Goal: Task Accomplishment & Management: Use online tool/utility

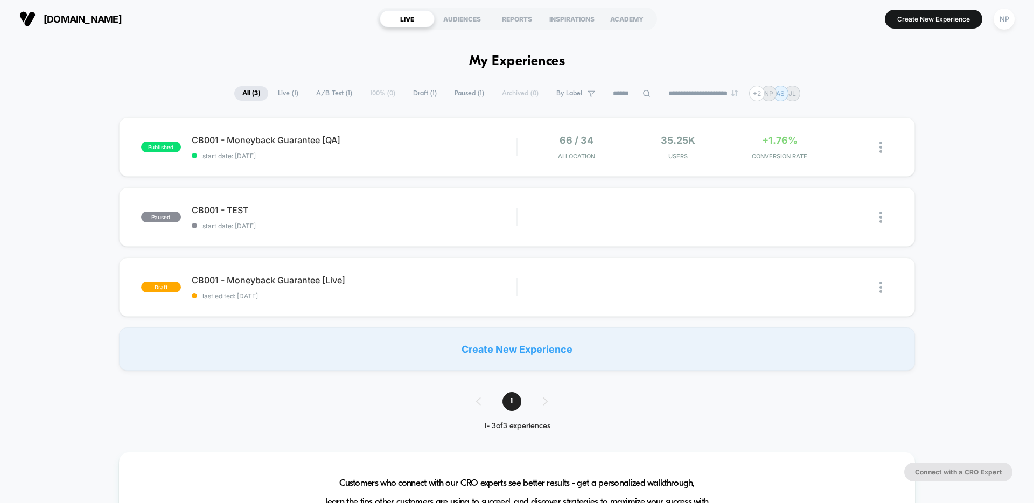
click at [1006, 26] on div "NP" at bounding box center [1003, 19] width 21 height 21
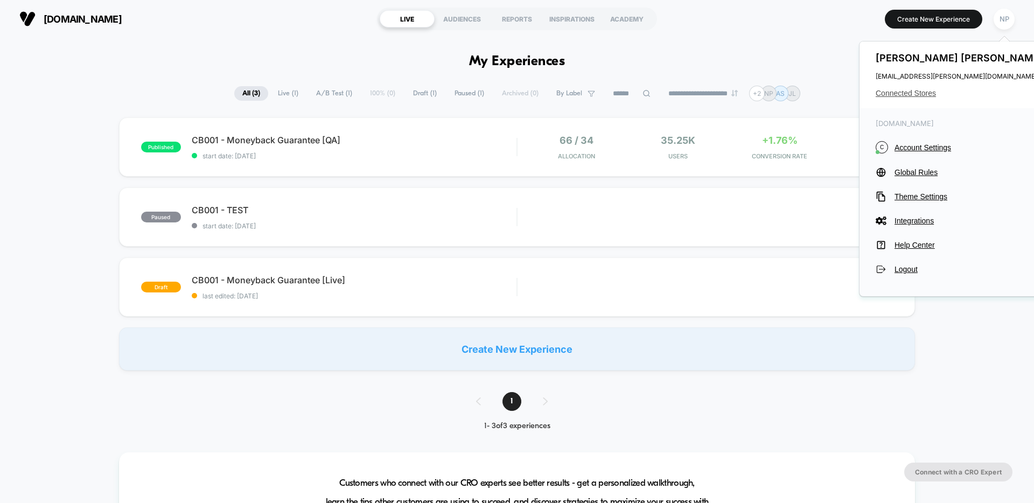
click at [913, 90] on span "Connected Stores" at bounding box center [960, 93] width 170 height 9
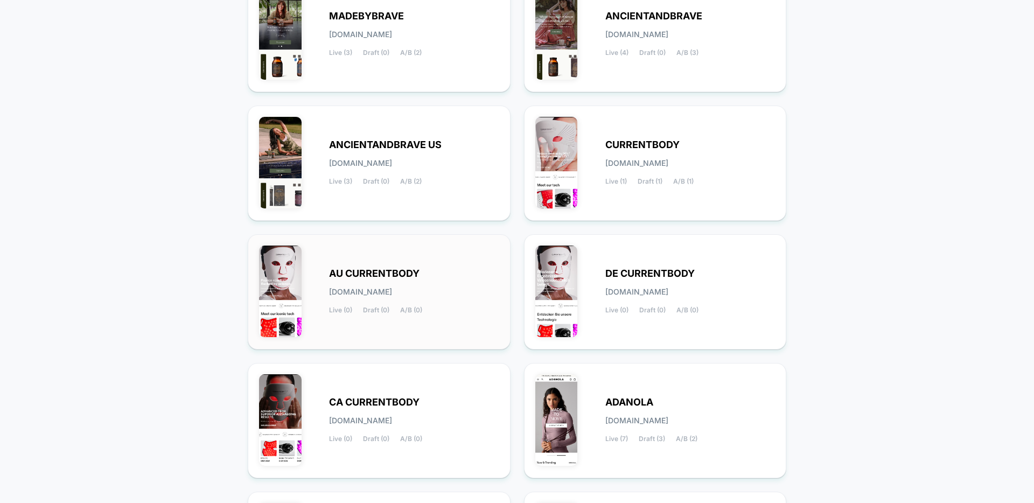
scroll to position [170, 0]
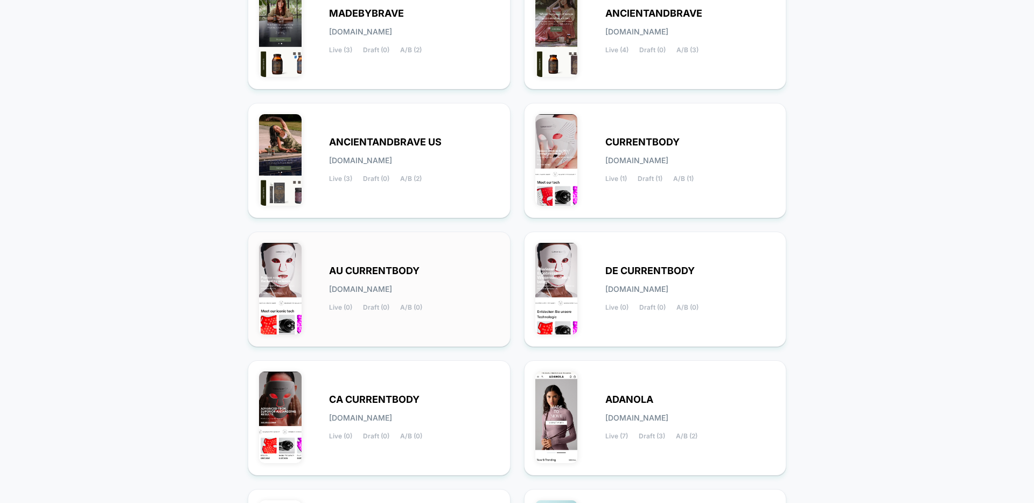
click at [434, 271] on div "AU CURRENTBODY [DOMAIN_NAME] Live (0) Draft (0) A/B (0)" at bounding box center [414, 289] width 170 height 44
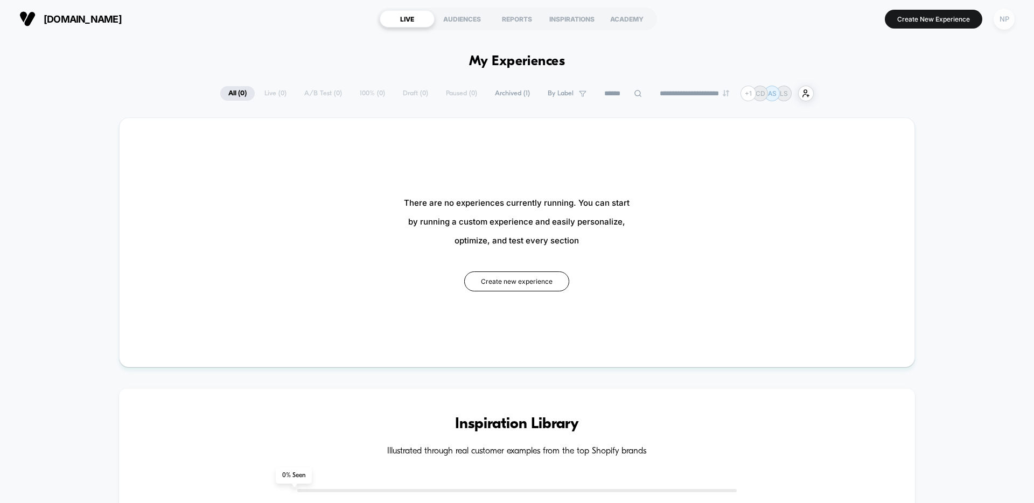
click at [1009, 26] on div "NP" at bounding box center [1003, 19] width 21 height 21
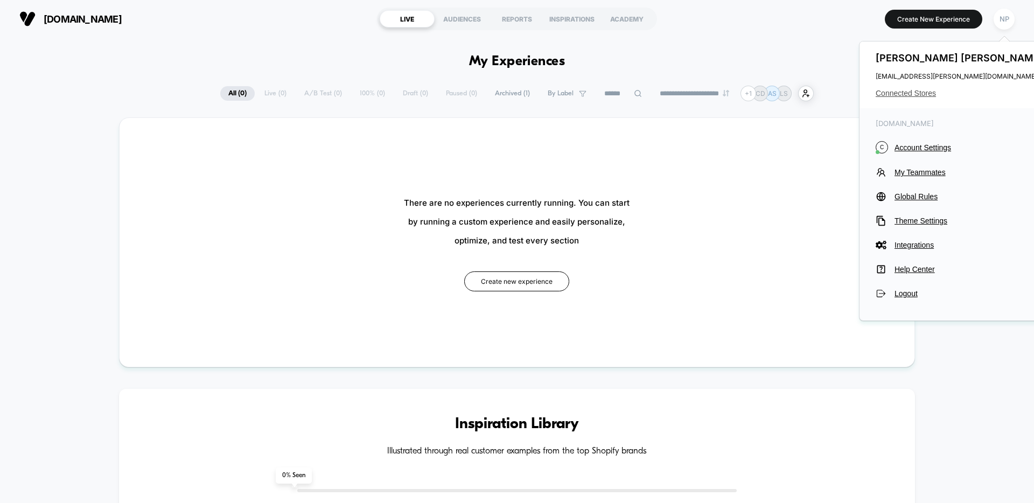
click at [906, 95] on span "Connected Stores" at bounding box center [960, 93] width 170 height 9
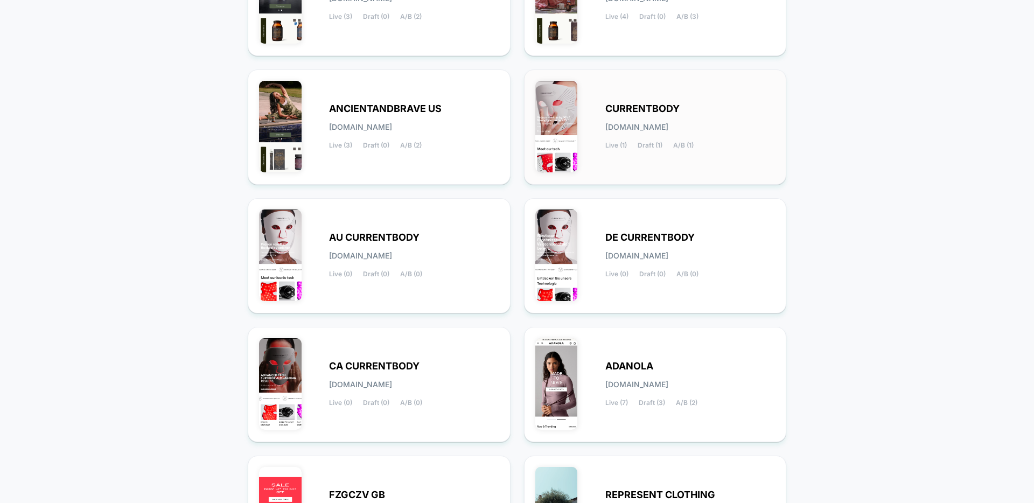
scroll to position [345, 0]
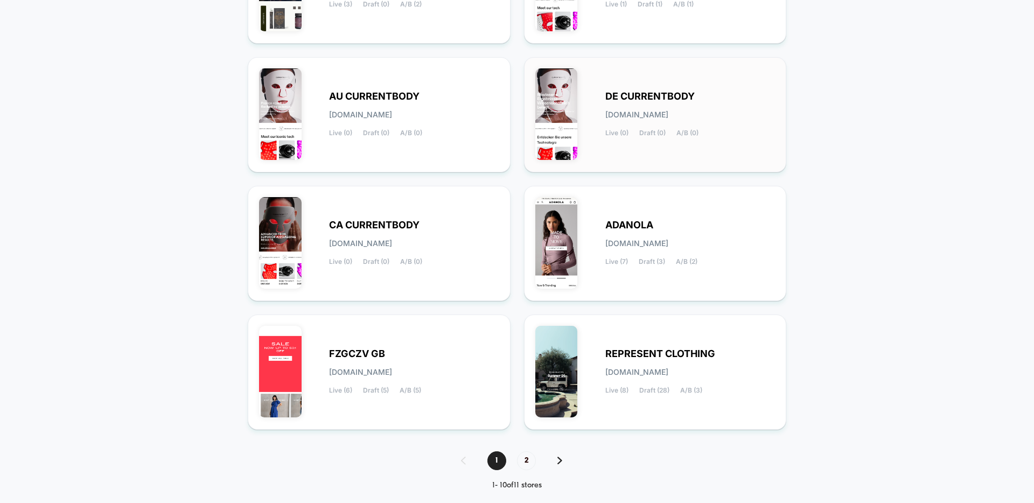
click at [649, 144] on div "DE CURRENTBODY [DOMAIN_NAME] Live (0) Draft (0) A/B (0)" at bounding box center [655, 114] width 240 height 93
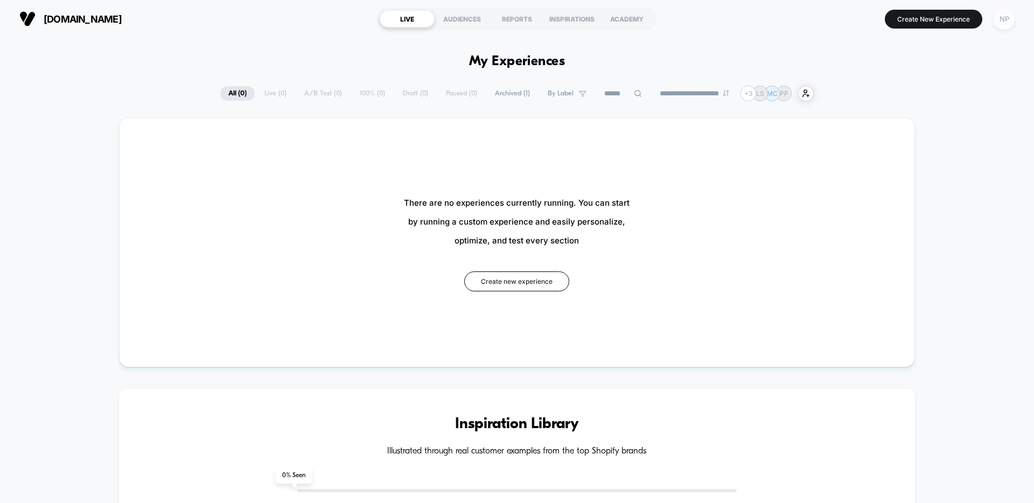
click at [1012, 19] on div "NP" at bounding box center [1003, 19] width 21 height 21
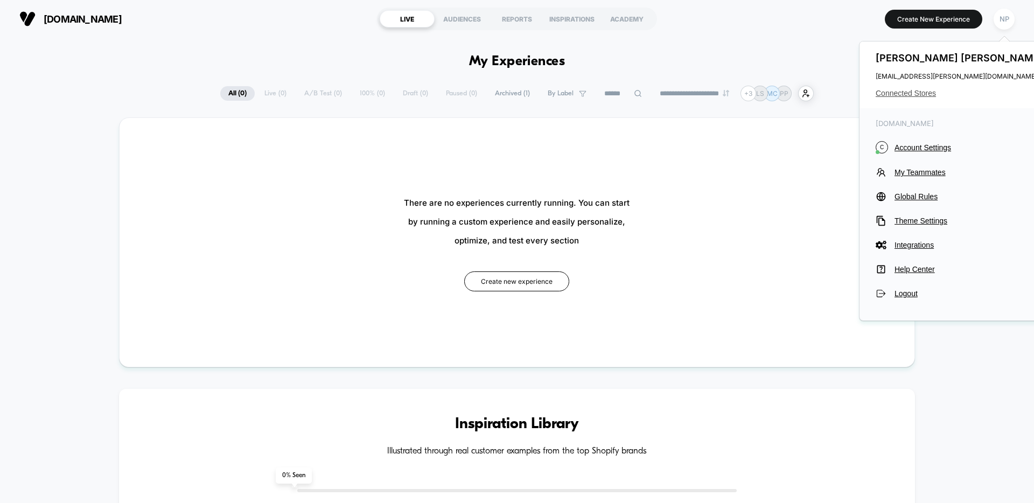
click at [914, 96] on span "Connected Stores" at bounding box center [960, 93] width 170 height 9
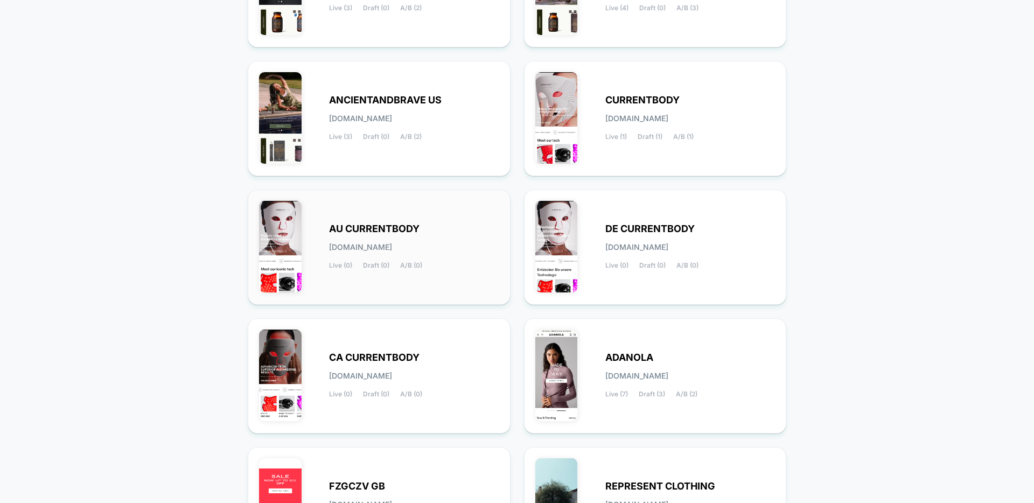
scroll to position [290, 0]
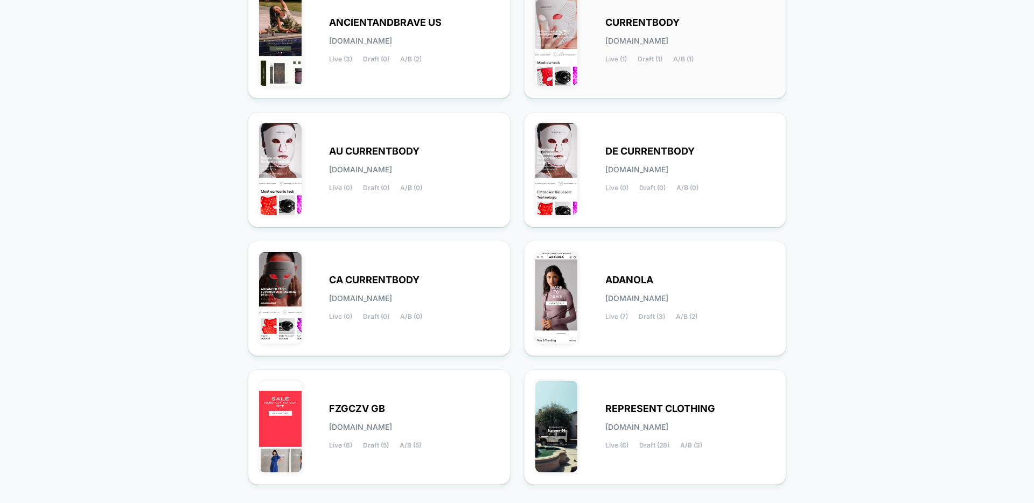
click at [669, 59] on div "Live (1) Draft (1) A/B (1)" at bounding box center [649, 59] width 88 height 8
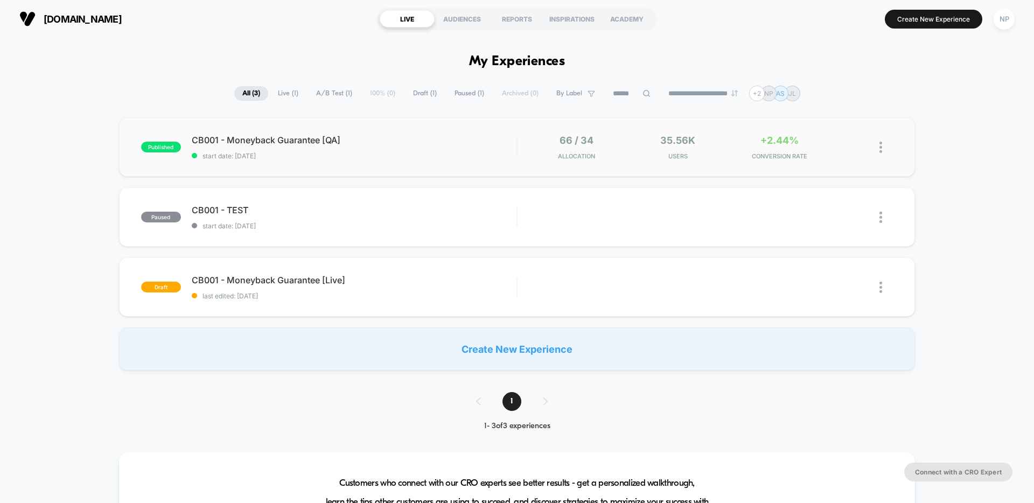
click at [879, 148] on img at bounding box center [880, 147] width 3 height 11
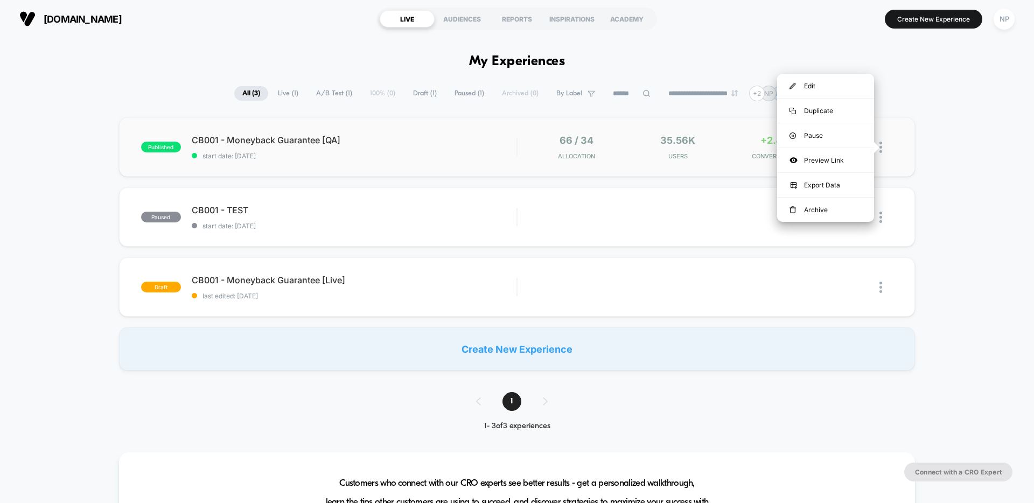
click at [390, 153] on span "start date: [DATE]" at bounding box center [354, 156] width 325 height 8
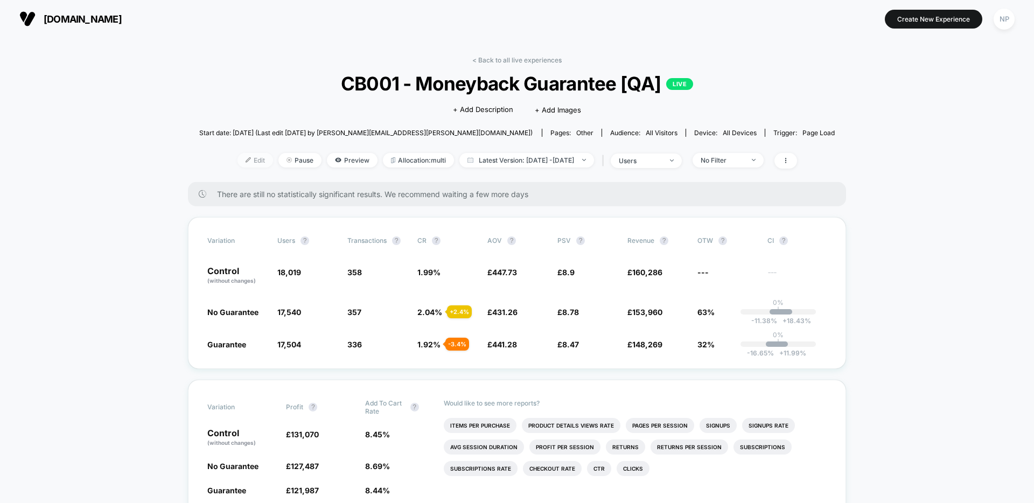
click at [245, 158] on img at bounding box center [247, 159] width 5 height 5
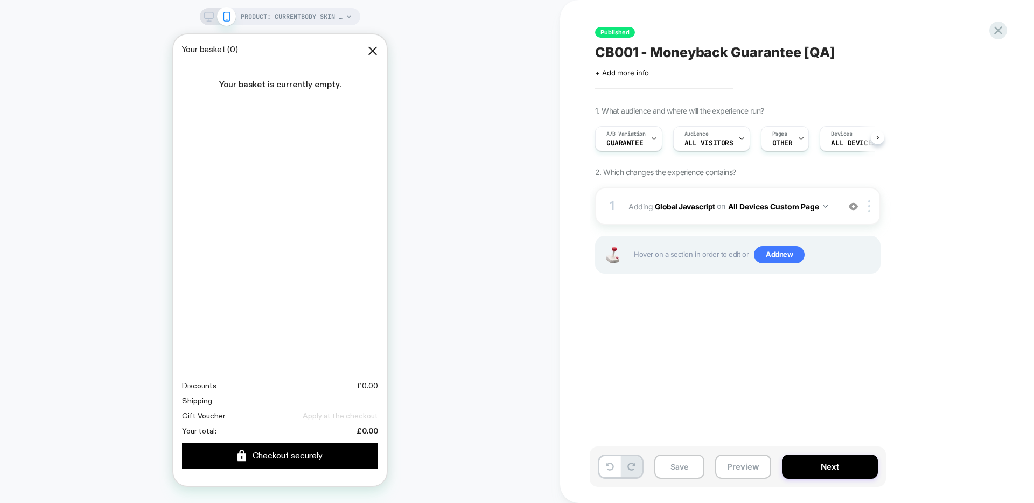
scroll to position [0, 1]
